Goal: Communication & Community: Share content

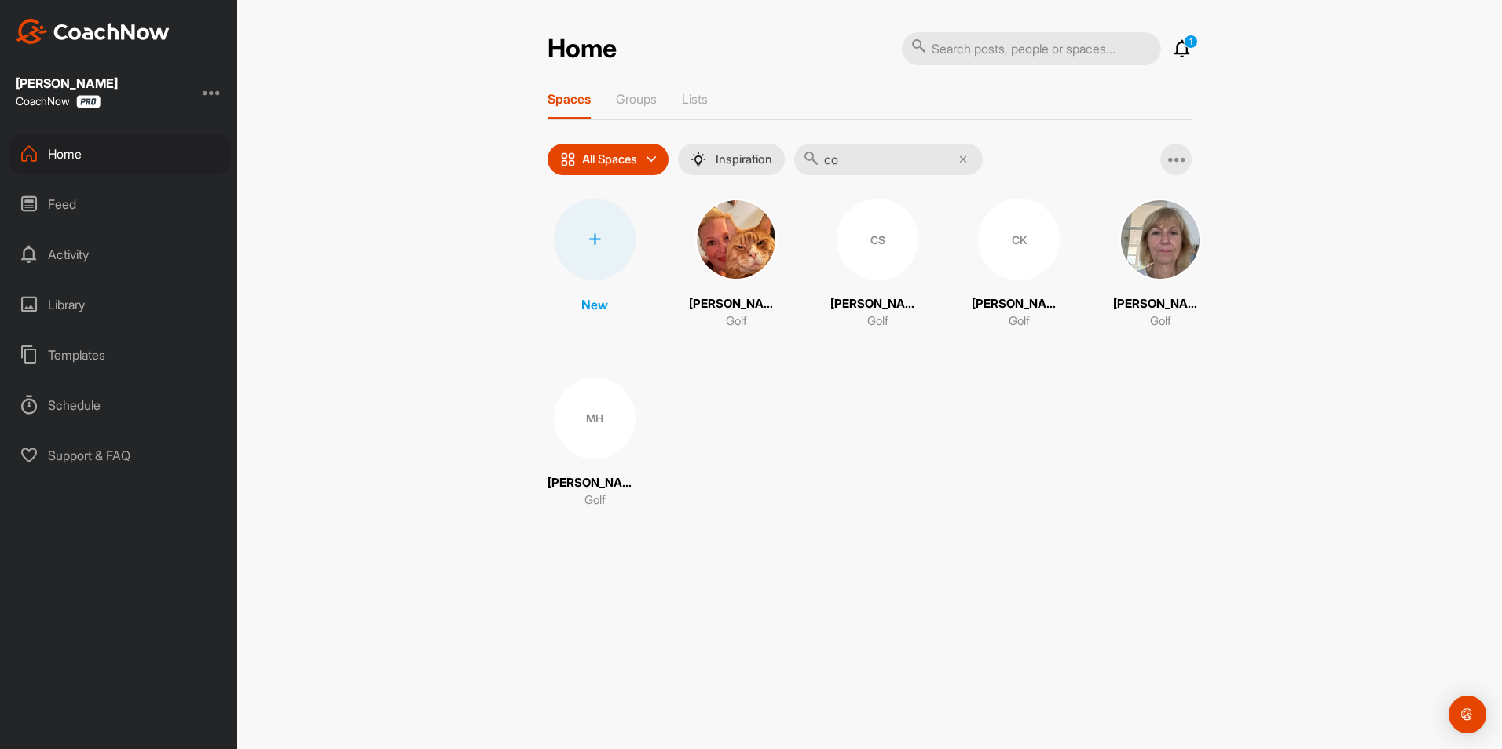
type input "co"
click at [996, 254] on div "CK" at bounding box center [1019, 240] width 82 height 82
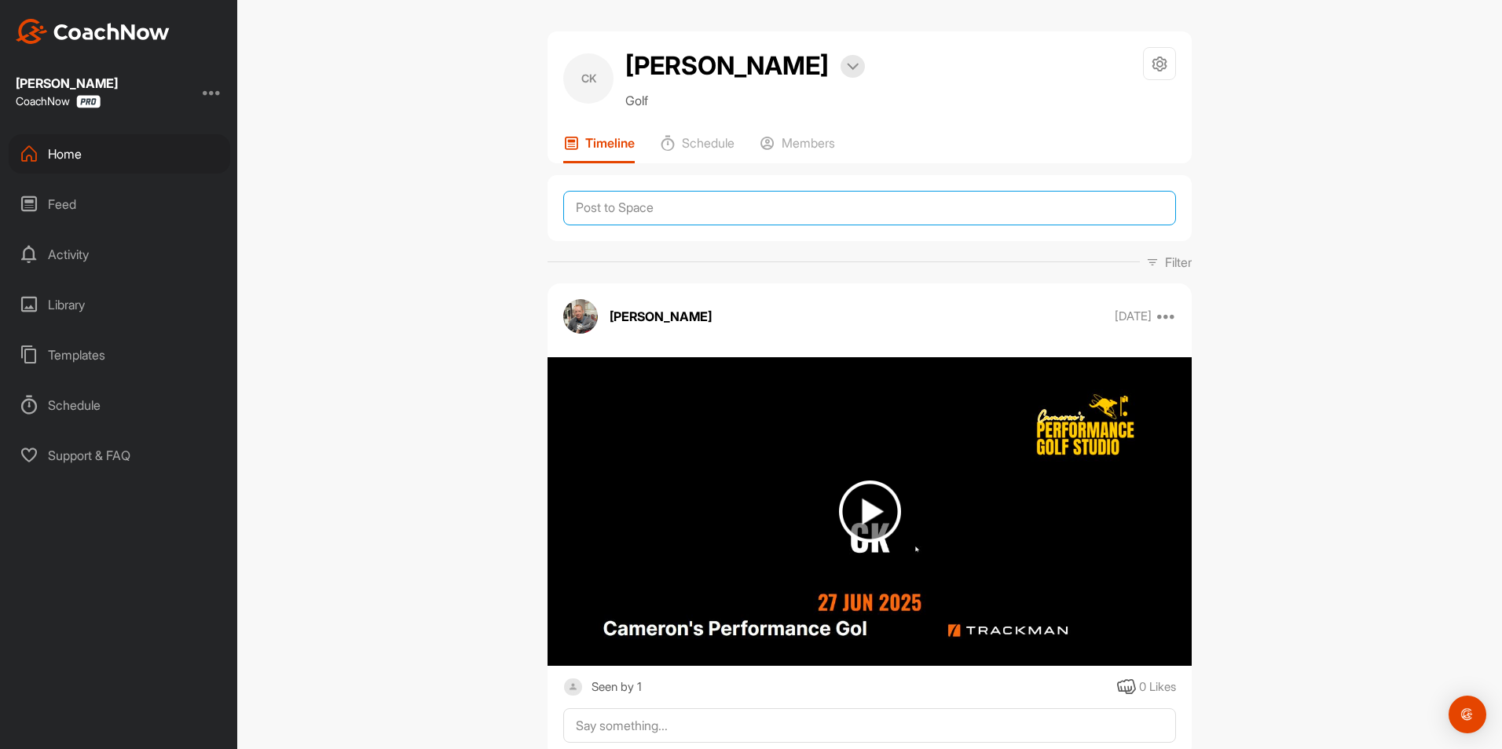
click at [639, 225] on textarea at bounding box center [869, 208] width 613 height 35
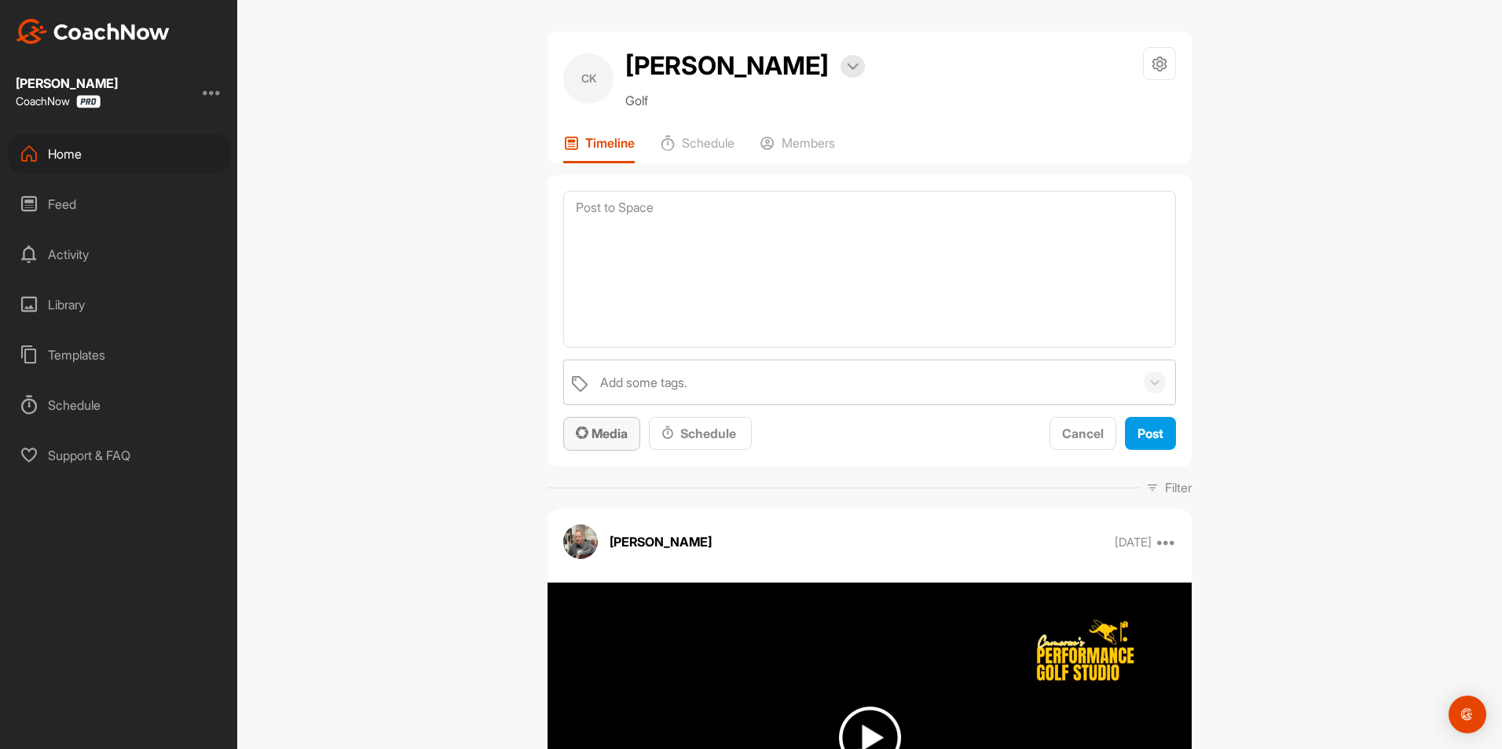
click at [610, 441] on span "Media" at bounding box center [602, 434] width 52 height 16
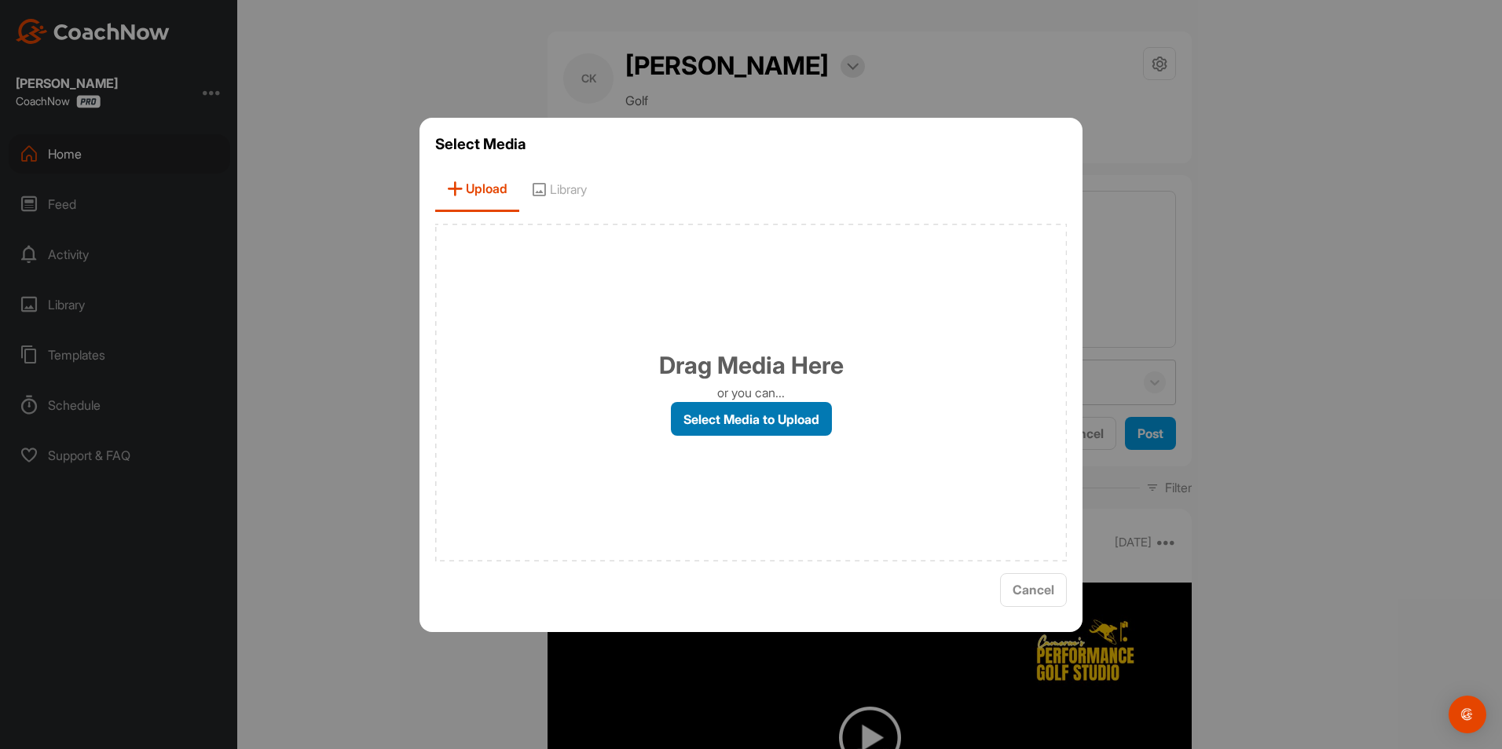
click at [698, 422] on label "Select Media to Upload" at bounding box center [751, 419] width 161 height 34
click at [0, 0] on input "Select Media to Upload" at bounding box center [0, 0] width 0 height 0
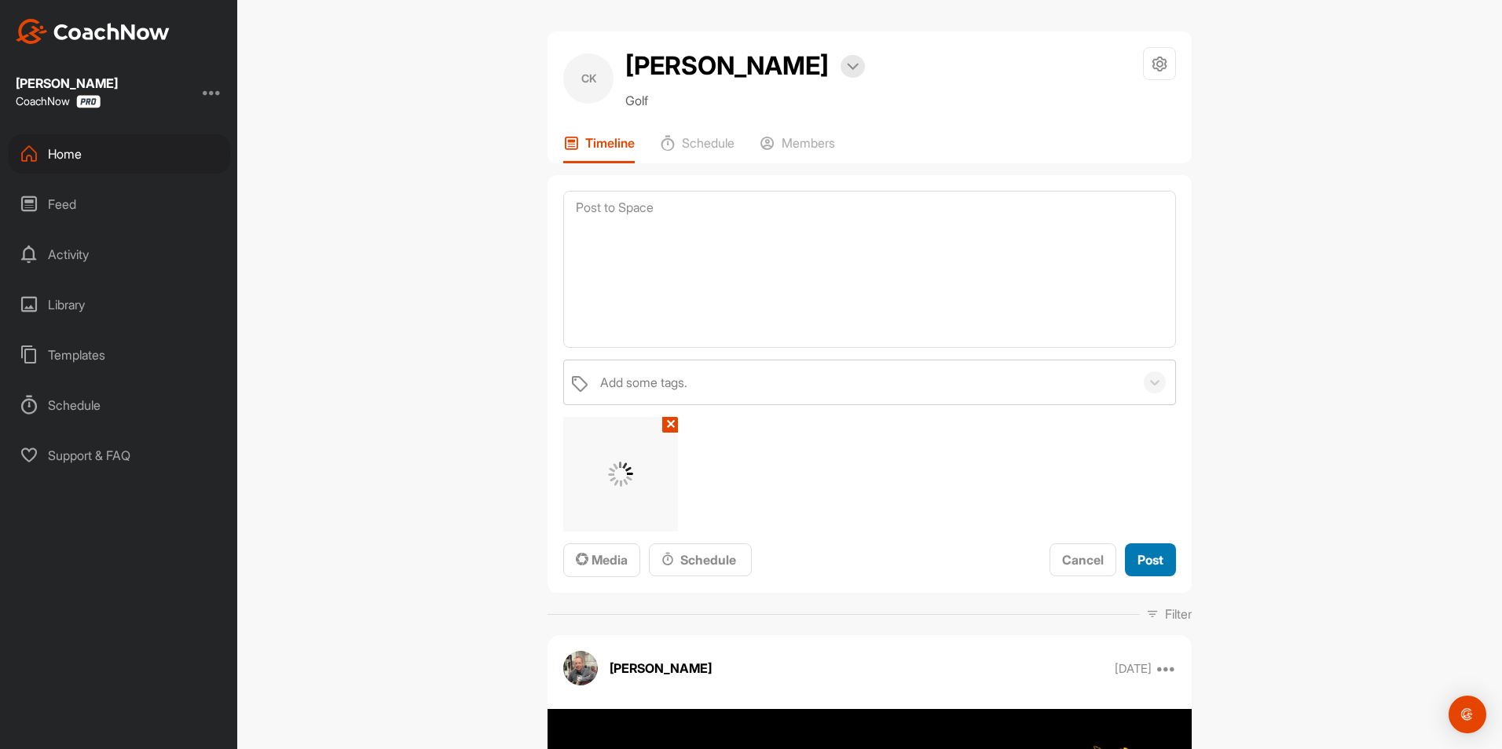
click at [1137, 577] on button "Post" at bounding box center [1150, 561] width 51 height 34
